Goal: Information Seeking & Learning: Learn about a topic

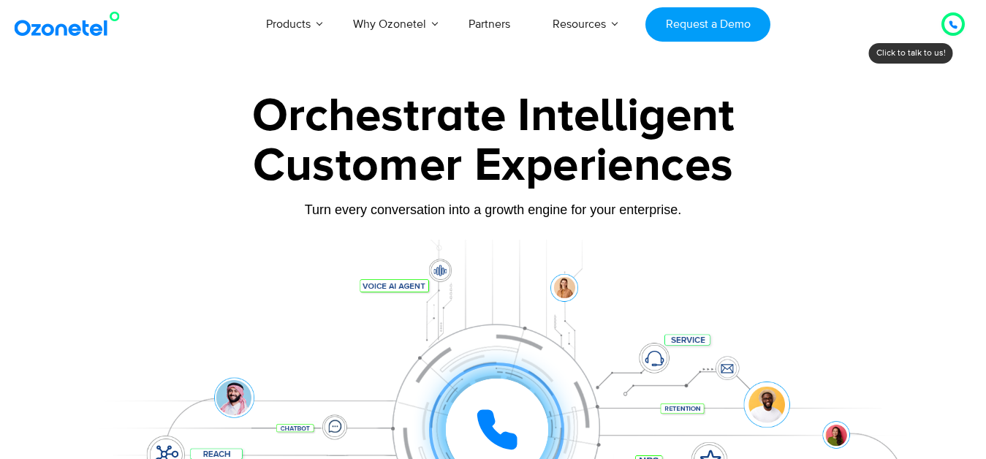
click at [222, 69] on link "Voice AI Agents" at bounding box center [178, 60] width 94 height 18
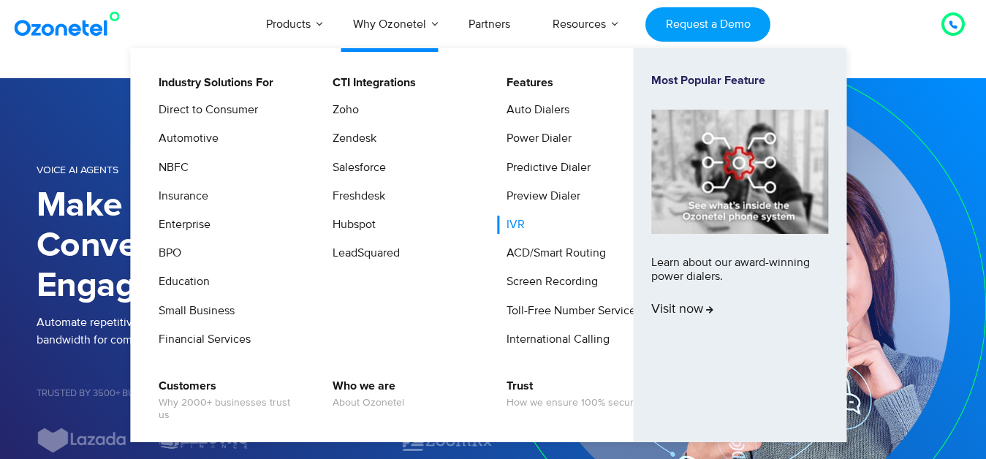
click at [515, 228] on link "IVR" at bounding box center [512, 225] width 30 height 18
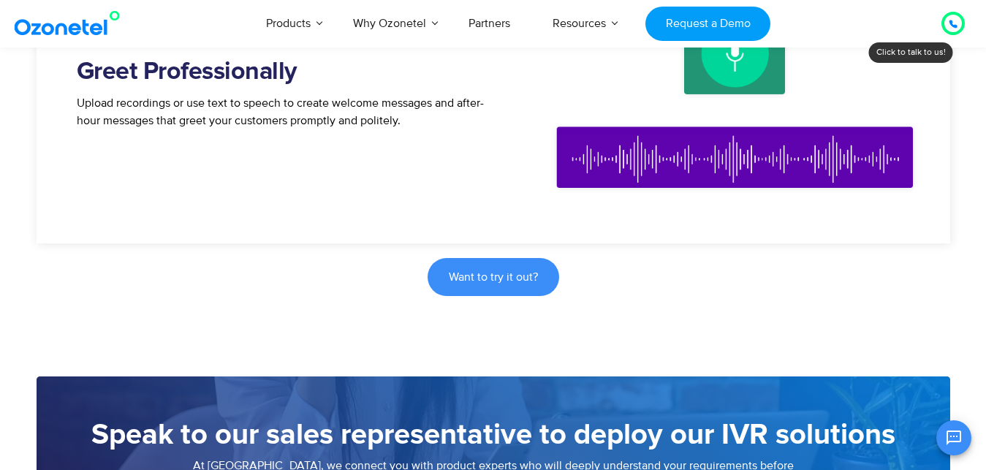
scroll to position [906, 0]
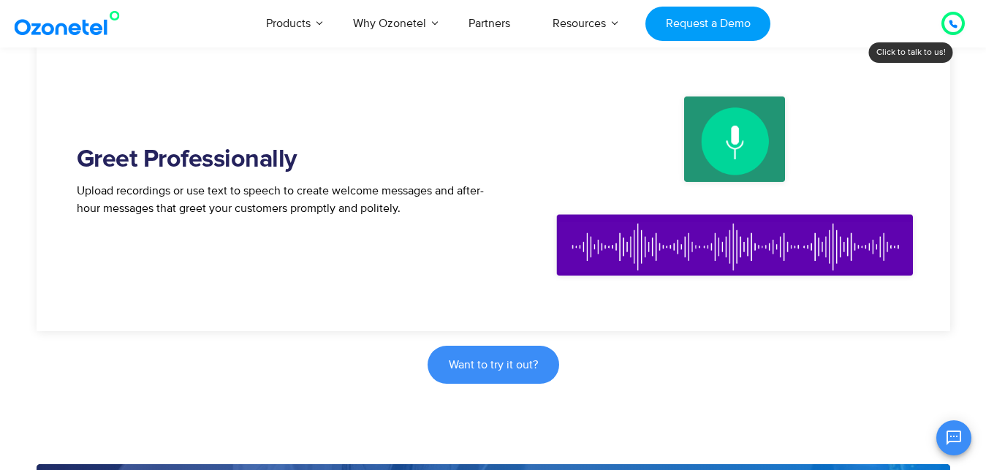
click at [733, 135] on img at bounding box center [734, 186] width 395 height 241
click at [661, 249] on img at bounding box center [734, 186] width 395 height 241
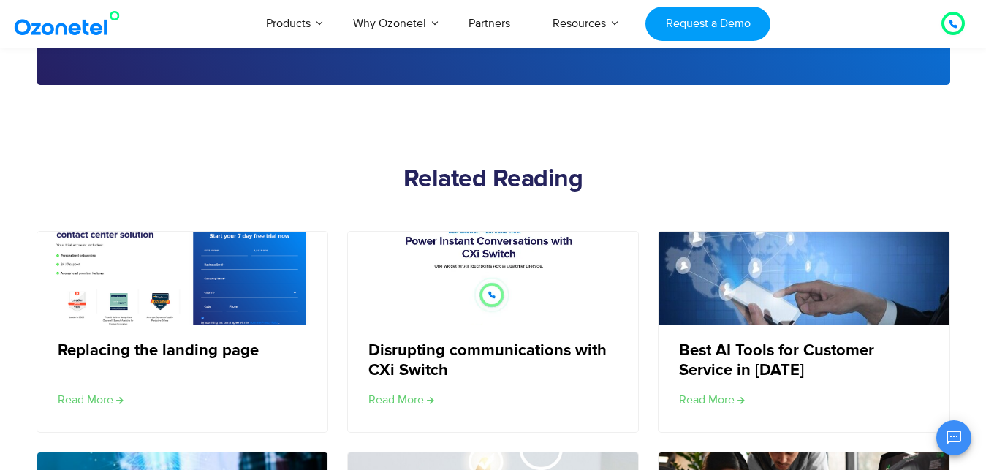
scroll to position [6412, 0]
